Goal: Information Seeking & Learning: Learn about a topic

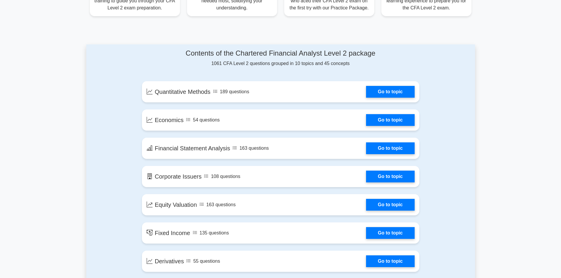
scroll to position [259, 0]
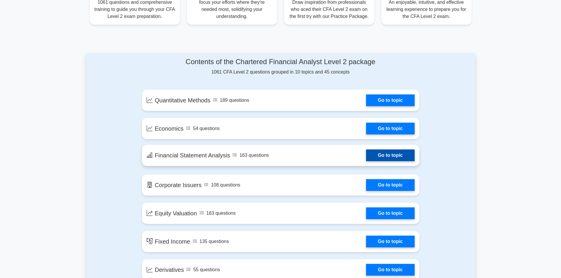
click at [366, 157] on link "Go to topic" at bounding box center [390, 156] width 48 height 12
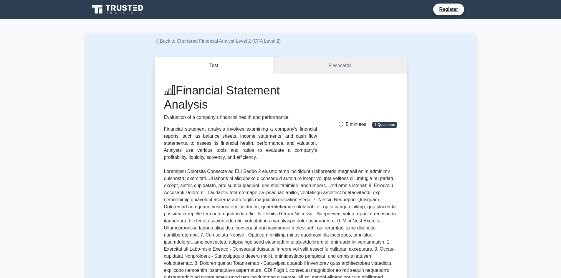
click at [355, 71] on link "Flashcards" at bounding box center [339, 65] width 133 height 17
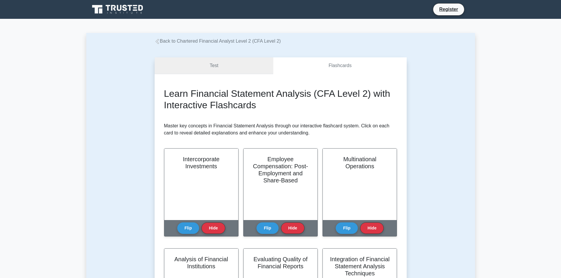
click at [255, 74] on link "Test" at bounding box center [214, 65] width 119 height 17
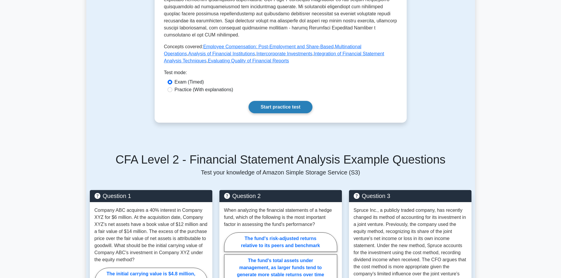
click at [296, 101] on link "Start practice test" at bounding box center [281, 107] width 64 height 12
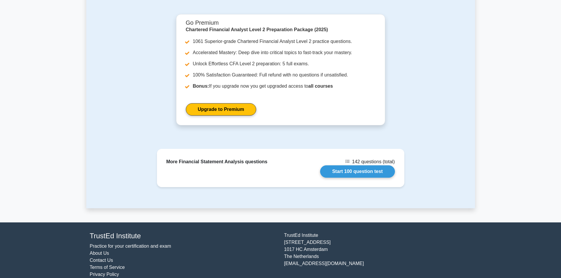
scroll to position [786, 0]
